Goal: Communication & Community: Answer question/provide support

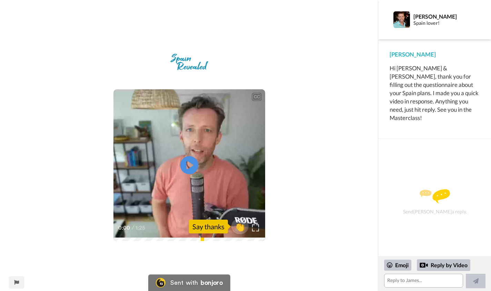
click at [188, 166] on icon "Play/Pause" at bounding box center [190, 165] width 18 height 33
click at [403, 281] on textarea at bounding box center [423, 281] width 79 height 14
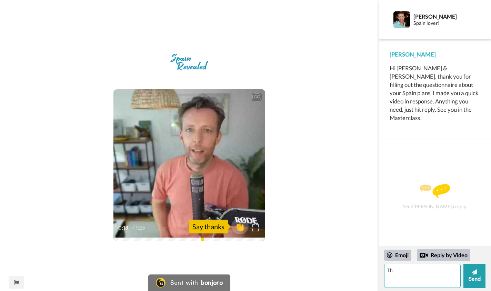
type textarea "T"
click at [399, 272] on textarea "Hi [PERSON_NAME]," at bounding box center [422, 276] width 77 height 24
click at [420, 271] on textarea "Hi [PERSON_NAME]," at bounding box center [422, 276] width 77 height 24
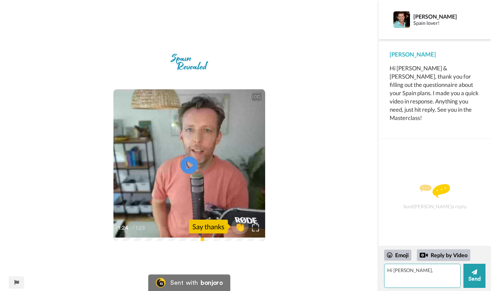
click at [420, 271] on textarea "Hi [PERSON_NAME]," at bounding box center [422, 276] width 77 height 24
click at [388, 269] on textarea "Hi [PERSON_NAME]," at bounding box center [422, 276] width 77 height 24
click at [406, 270] on textarea "Hi [PERSON_NAME]," at bounding box center [422, 276] width 77 height 24
click at [409, 270] on textarea "Hi [PERSON_NAME]," at bounding box center [422, 276] width 77 height 24
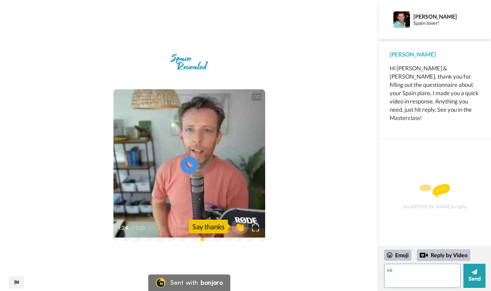
type textarea "H"
paste textarea "Hi [PERSON_NAME], Thanks for such warm welcome and for taking the time to read …"
click at [411, 275] on textarea "Hi [PERSON_NAME], Thanks for such warm welcome and for taking the time to read …" at bounding box center [422, 276] width 77 height 24
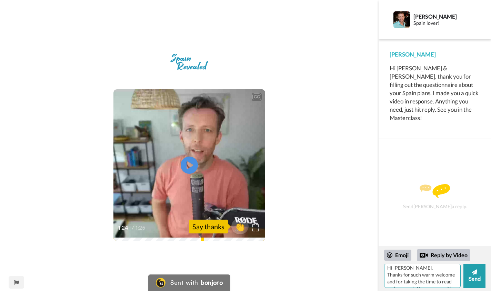
click at [411, 275] on textarea "Hi [PERSON_NAME], Thanks for such warm welcome and for taking the time to read …" at bounding box center [422, 276] width 77 height 24
click at [409, 276] on textarea "Hi [PERSON_NAME], And yes, I am transitioning into being a composer. It may tak…" at bounding box center [422, 276] width 77 height 24
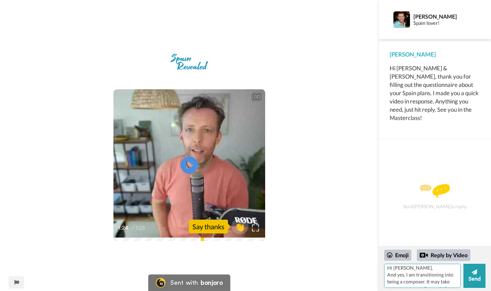
click at [409, 276] on textarea "Hi [PERSON_NAME], And yes, I am transitioning into being a composer. It may tak…" at bounding box center [422, 276] width 77 height 24
type textarea "Hi [PERSON_NAME], This is the spotify link: [URL][DOMAIN_NAME] But it’s on all …"
drag, startPoint x: 388, startPoint y: 270, endPoint x: 414, endPoint y: 291, distance: 33.6
click at [414, 291] on div "Emoji Reply by Video Hi [PERSON_NAME], This is the spotify link: [URL][DOMAIN_N…" at bounding box center [435, 268] width 113 height 45
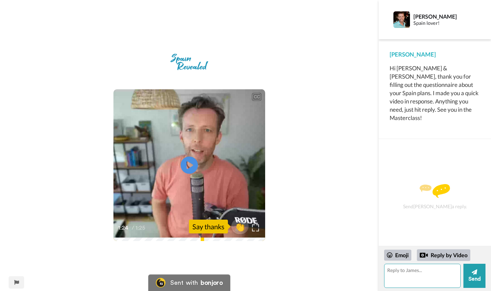
scroll to position [0, 0]
paste textarea "Response Hi [PERSON_NAME], Thanks for such warm welcome and for taking the time…"
type textarea "Response Hi [PERSON_NAME], Thanks for such warm welcome and for taking the time…"
paste textarea "Hi [PERSON_NAME], Thanks for such warm welcome and for taking the time to read …"
type textarea "Hi [PERSON_NAME], Thanks for such warm welcome and for taking the time to read …"
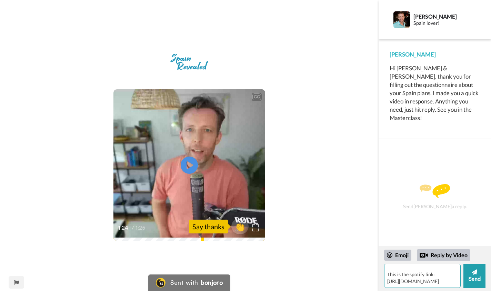
scroll to position [258, 0]
drag, startPoint x: 423, startPoint y: 280, endPoint x: 425, endPoint y: 291, distance: 11.0
click at [425, 291] on div "Emoji Reply by Video Hi [PERSON_NAME], Thanks for such warm welcome and for tak…" at bounding box center [435, 268] width 113 height 45
paste textarea "Hi [PERSON_NAME], Thanks for such warm welcome and for taking the time to read …"
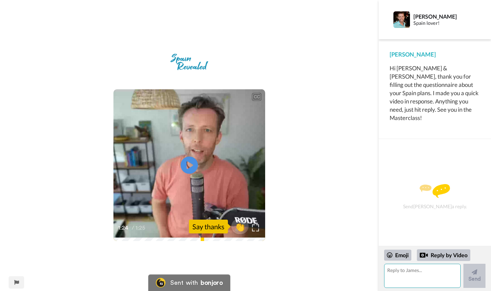
type textarea "Hi [PERSON_NAME], Thanks for such warm welcome and for taking the time to read …"
click at [427, 277] on textarea at bounding box center [422, 276] width 77 height 24
paste textarea "Hi [PERSON_NAME], Thanks for such warm welcome and for taking the time to read …"
type textarea "Hi [PERSON_NAME], Thanks for such warm welcome and for taking the time to read …"
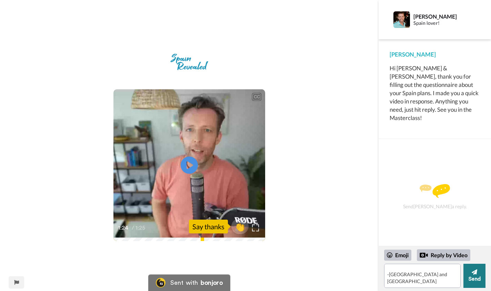
click at [474, 276] on button "Send" at bounding box center [475, 276] width 22 height 24
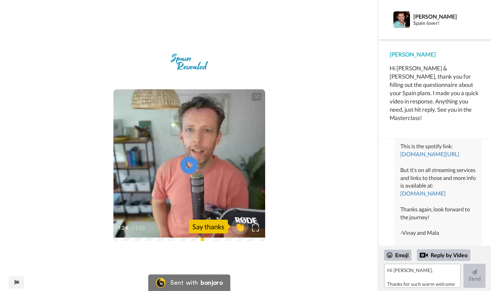
scroll to position [218, 0]
click at [411, 191] on link "[DOMAIN_NAME]" at bounding box center [423, 194] width 45 height 7
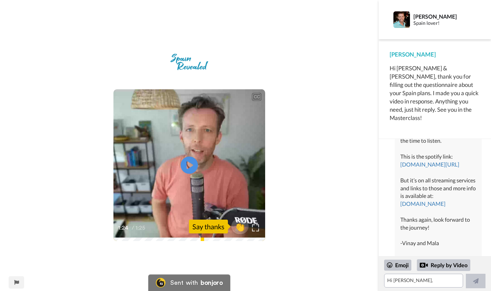
scroll to position [207, 0]
